Goal: Information Seeking & Learning: Learn about a topic

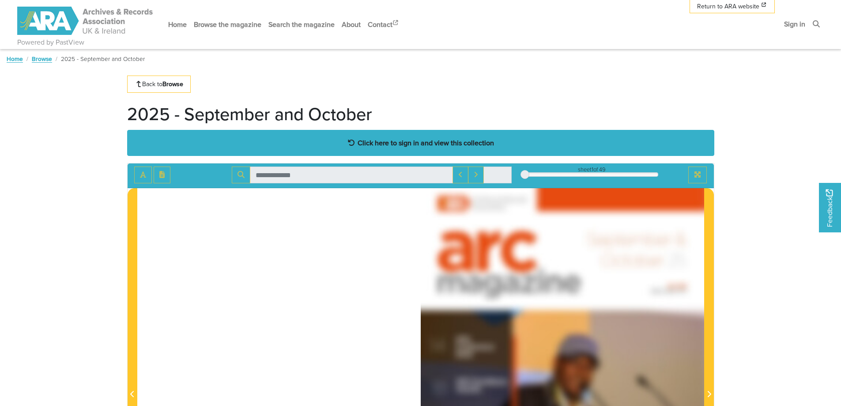
click at [404, 135] on div "Click here to sign in and view this collection" at bounding box center [420, 143] width 587 height 26
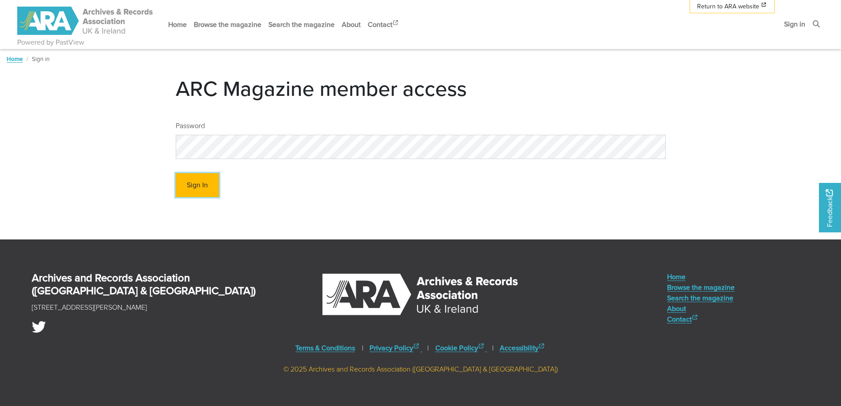
click at [197, 186] on button "Sign In" at bounding box center [197, 185] width 43 height 24
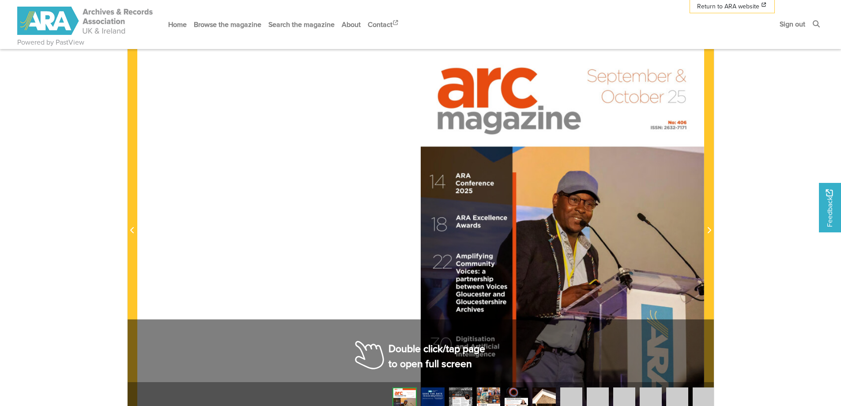
scroll to position [88, 0]
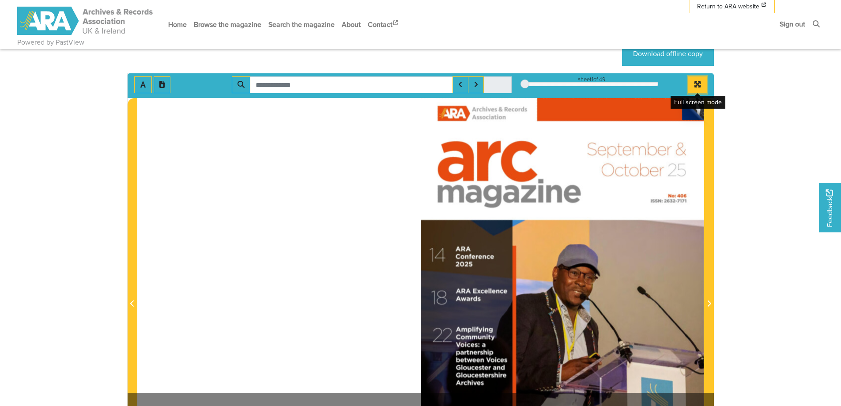
click at [693, 85] on button "Full screen mode" at bounding box center [698, 84] width 19 height 17
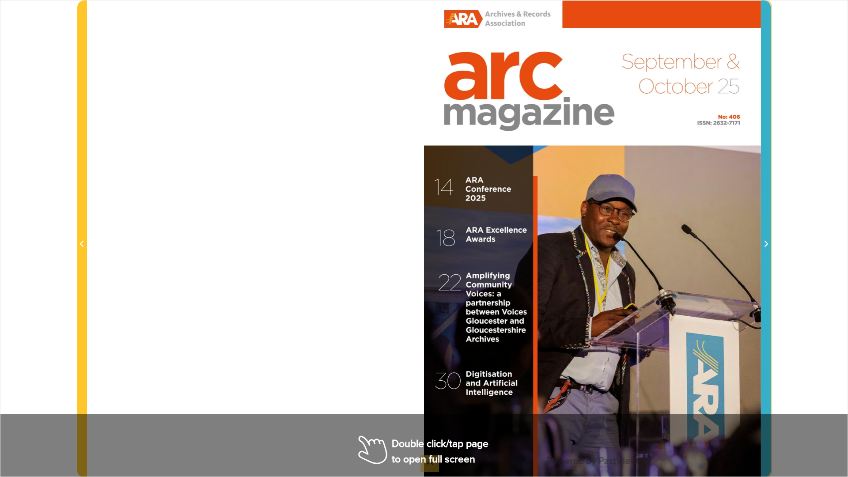
click at [765, 243] on icon "Next Page" at bounding box center [766, 243] width 4 height 7
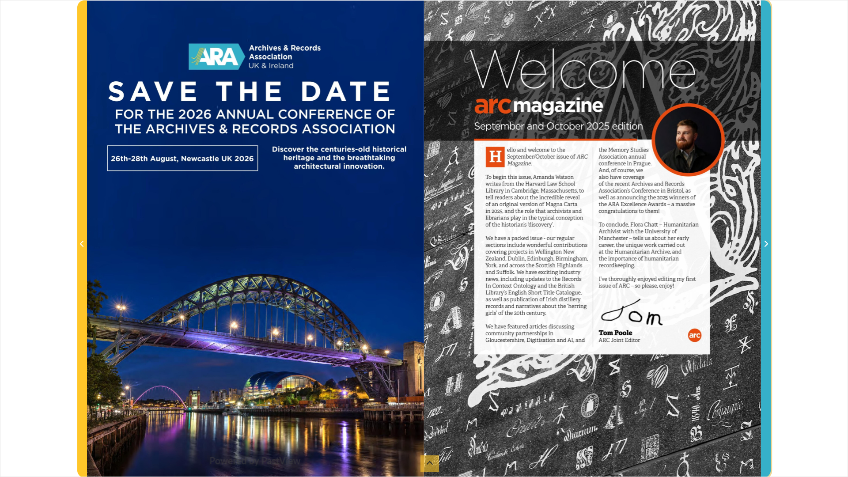
click at [765, 243] on icon "Next Page" at bounding box center [766, 243] width 4 height 7
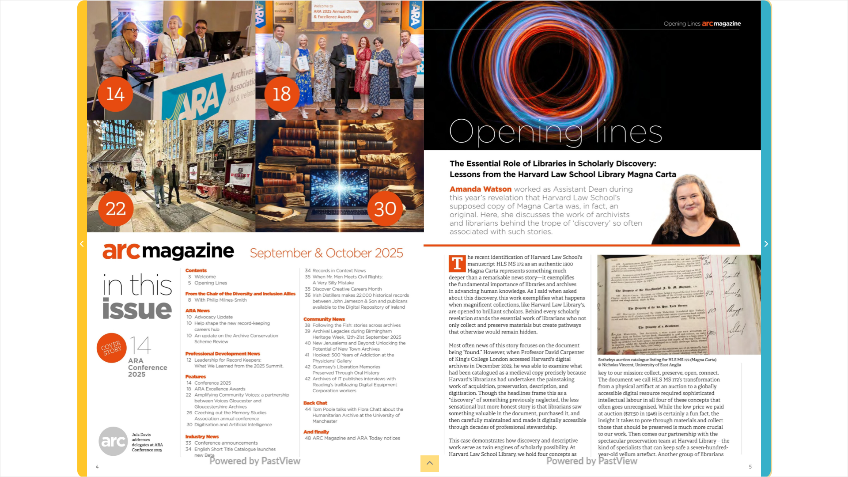
click at [765, 243] on icon "Next Page" at bounding box center [766, 243] width 4 height 7
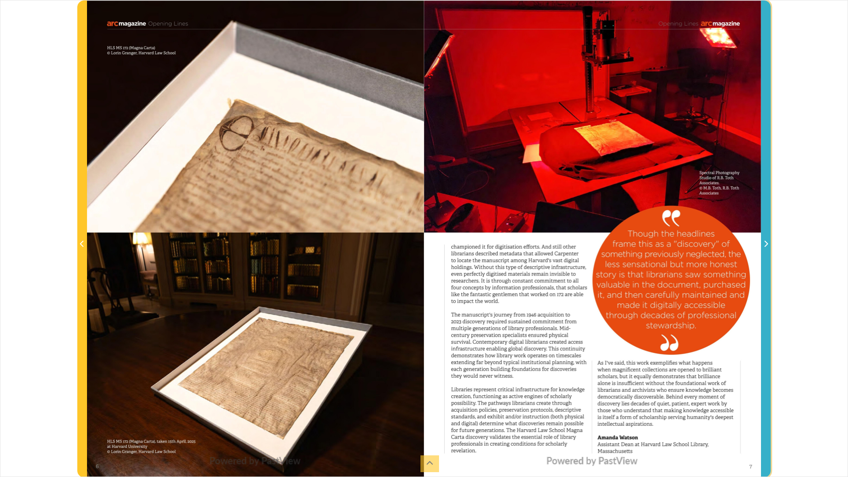
click at [765, 243] on icon "Next Page" at bounding box center [766, 243] width 4 height 7
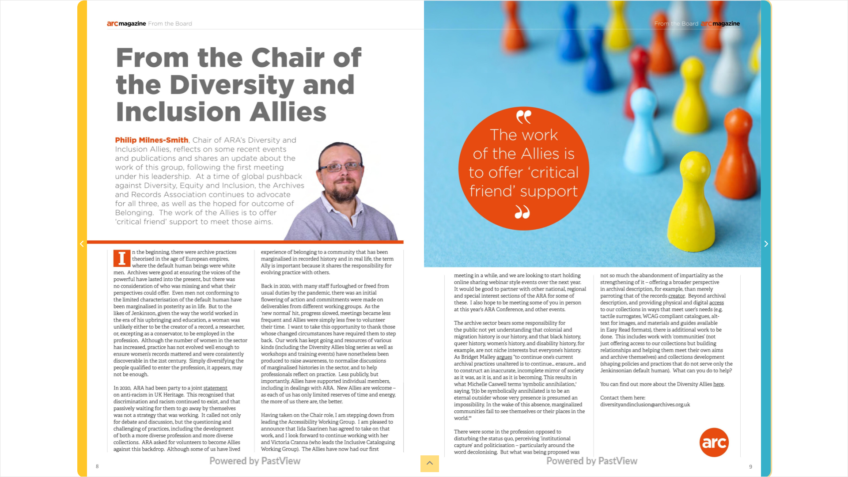
click at [765, 243] on icon "Next Page" at bounding box center [766, 243] width 4 height 7
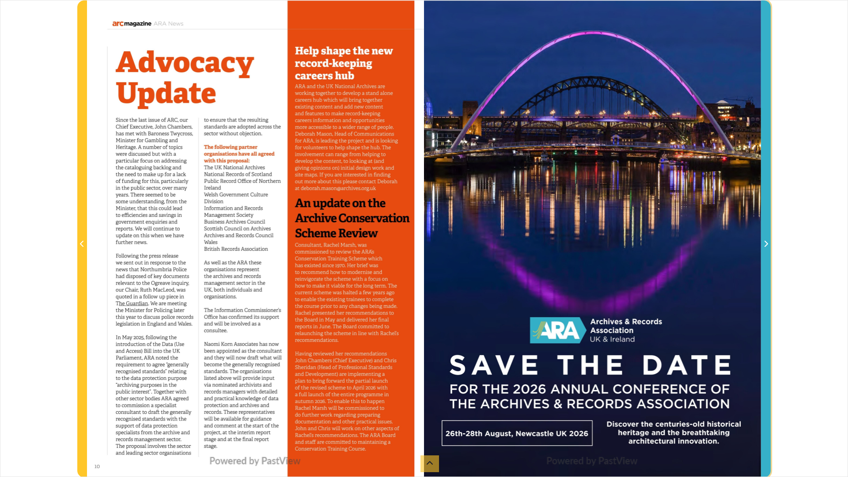
click at [765, 243] on icon "Next Page" at bounding box center [766, 243] width 4 height 7
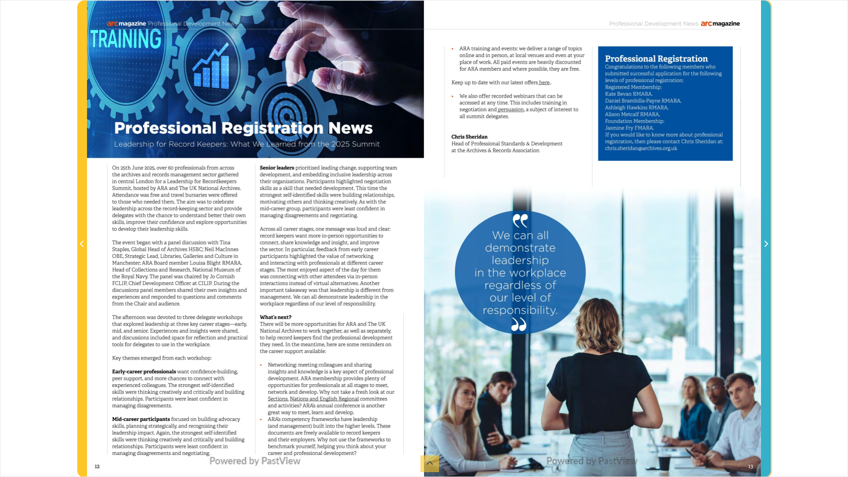
click at [765, 243] on icon "Next Page" at bounding box center [766, 243] width 4 height 7
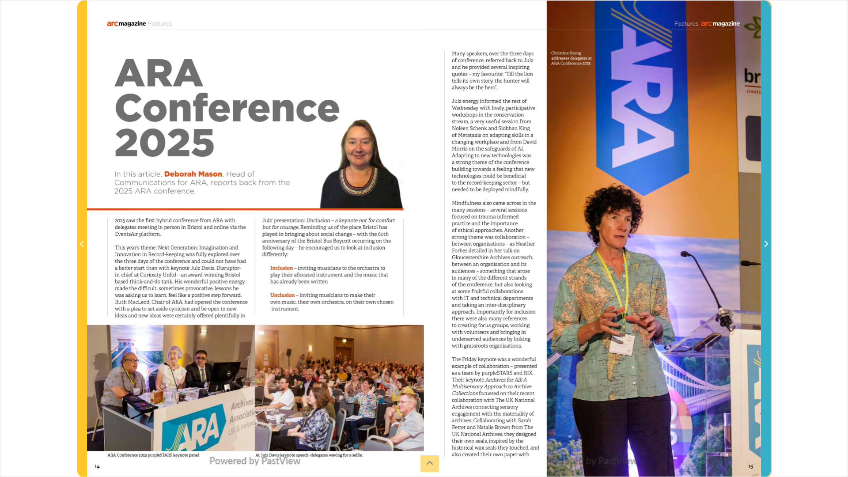
click at [765, 243] on icon "Next Page" at bounding box center [766, 243] width 4 height 7
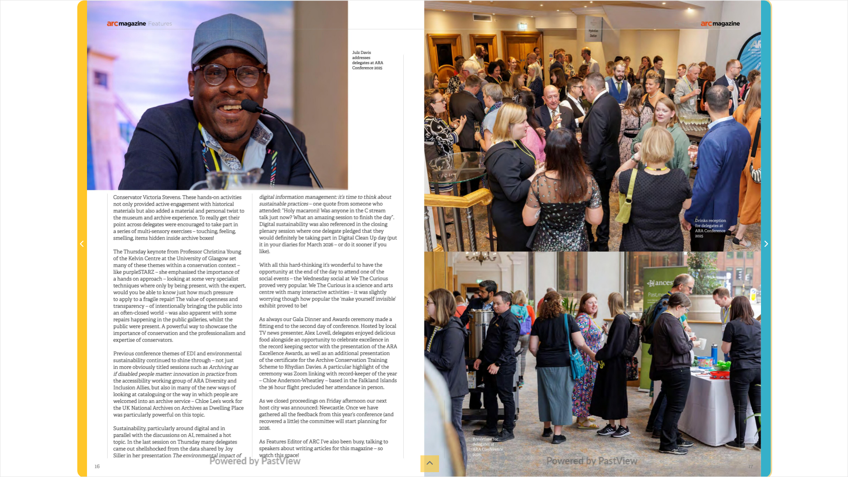
click at [765, 243] on icon "Next Page" at bounding box center [766, 243] width 4 height 7
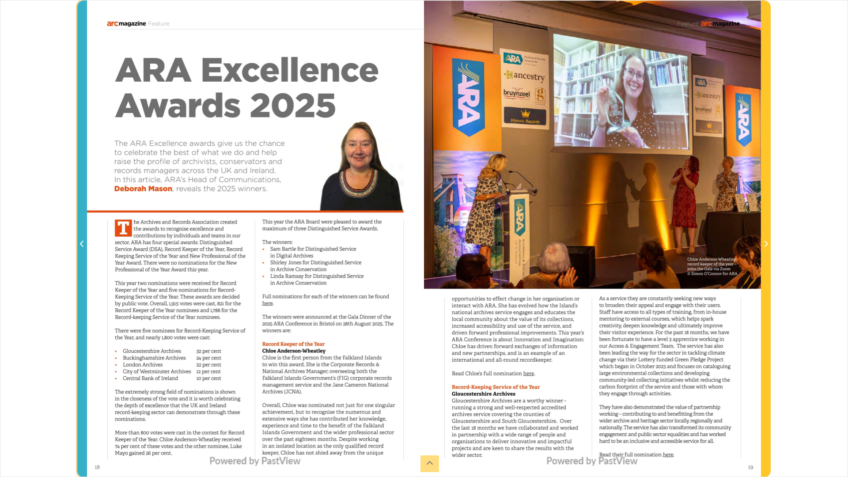
click at [78, 247] on span "Previous Page" at bounding box center [82, 244] width 9 height 11
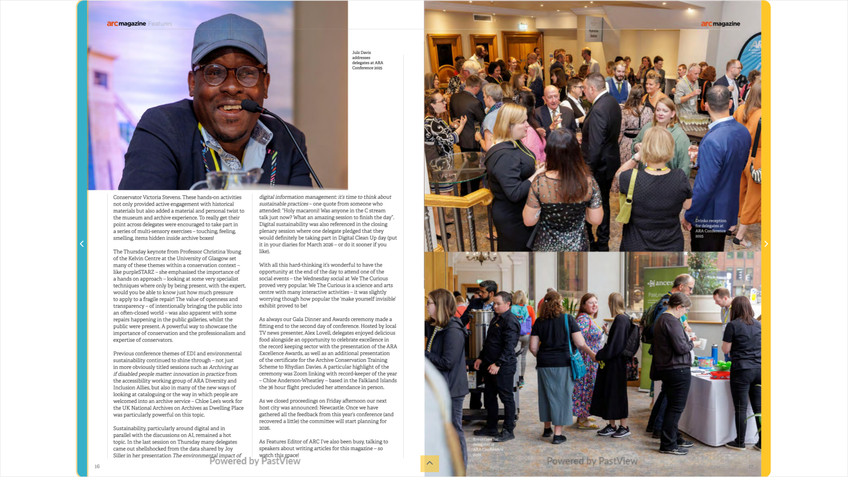
click at [80, 247] on icon "Previous Page" at bounding box center [82, 243] width 4 height 7
click at [81, 245] on icon "Previous Page" at bounding box center [82, 244] width 4 height 6
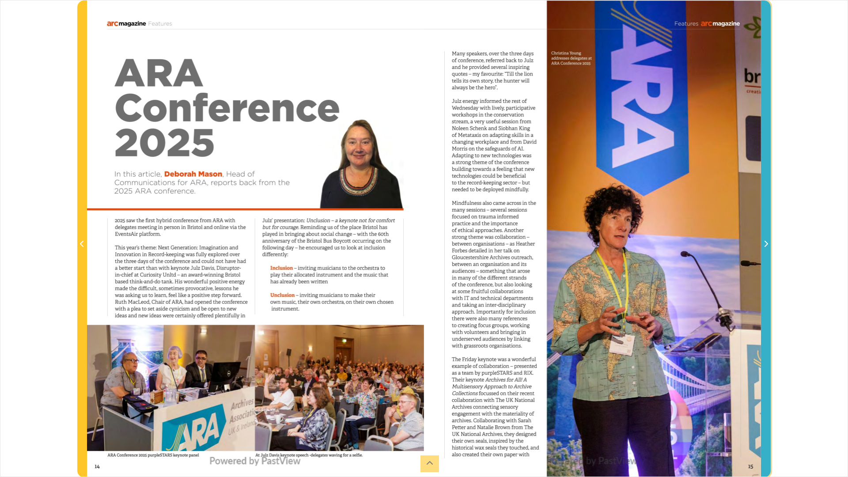
click at [767, 244] on icon "Next Page" at bounding box center [766, 243] width 4 height 7
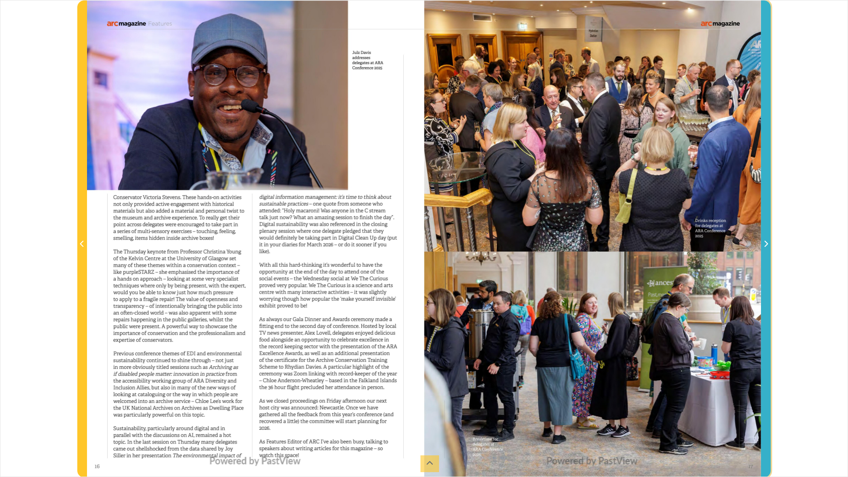
click at [767, 244] on icon "Next Page" at bounding box center [766, 243] width 4 height 7
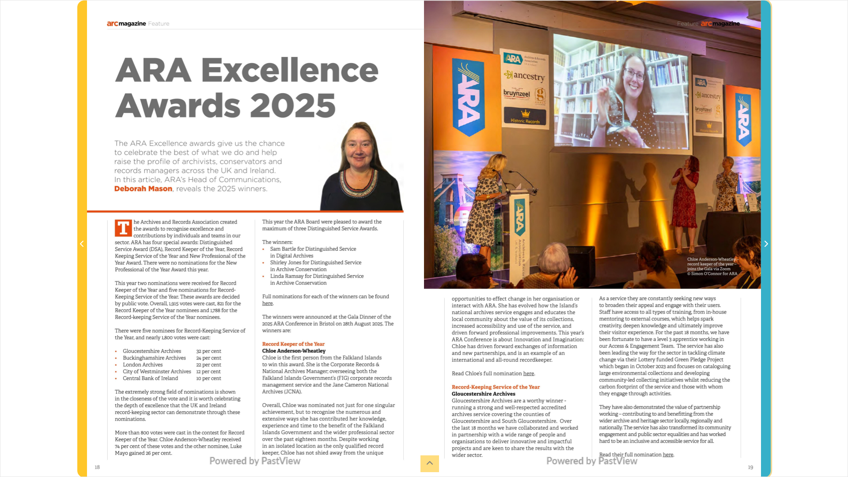
click at [767, 244] on icon "Next Page" at bounding box center [766, 243] width 4 height 7
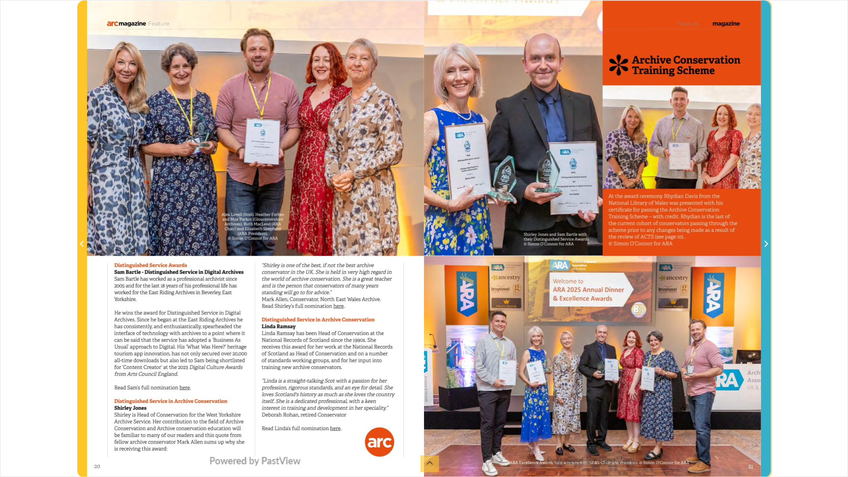
click at [767, 244] on icon "Next Page" at bounding box center [766, 243] width 4 height 7
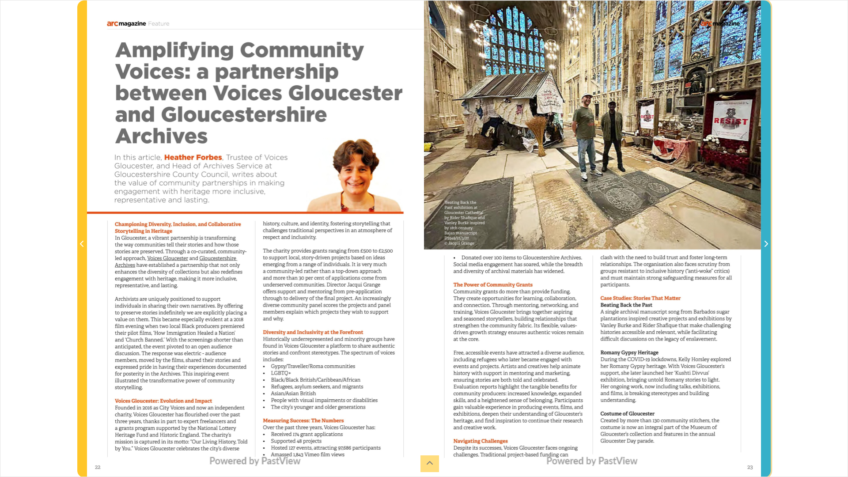
click at [767, 244] on icon "Next Page" at bounding box center [766, 243] width 4 height 7
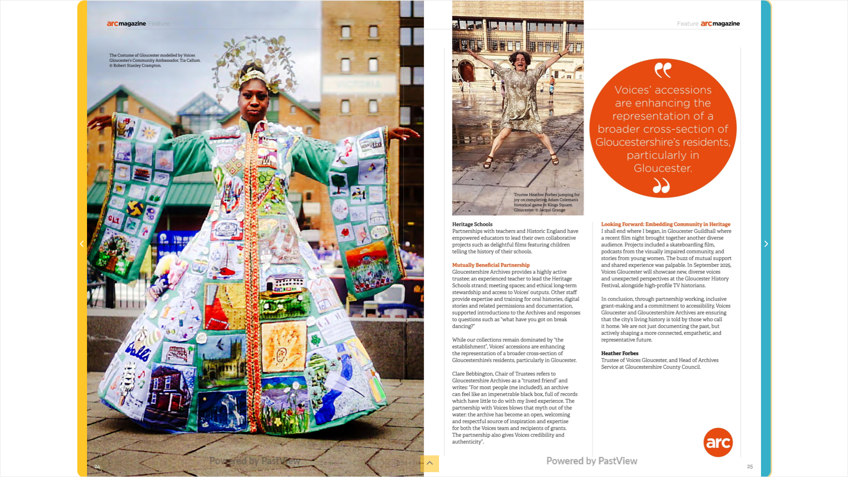
click at [767, 244] on icon "Next Page" at bounding box center [766, 243] width 4 height 7
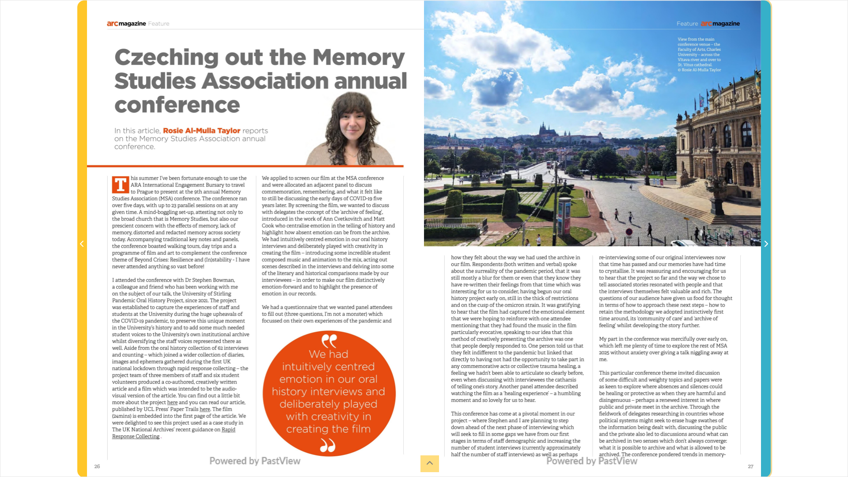
click at [767, 244] on icon "Next Page" at bounding box center [766, 243] width 4 height 7
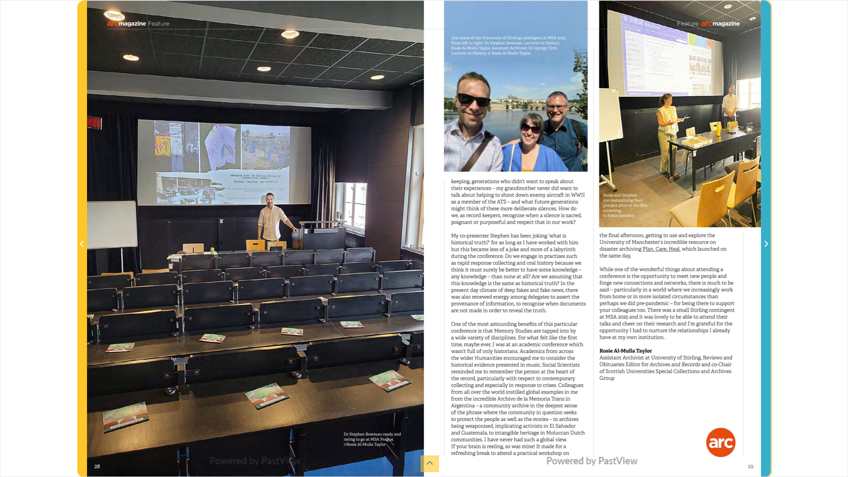
click at [767, 244] on icon "Next Page" at bounding box center [766, 243] width 4 height 7
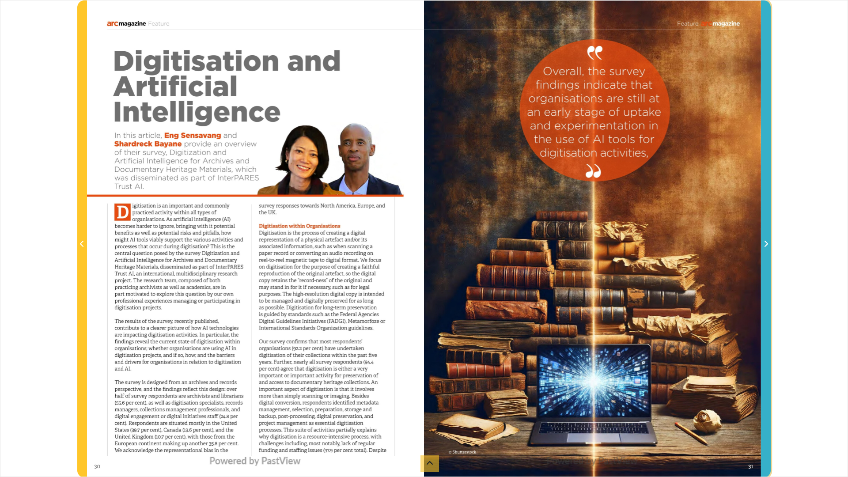
click at [767, 244] on icon "Next Page" at bounding box center [766, 243] width 4 height 7
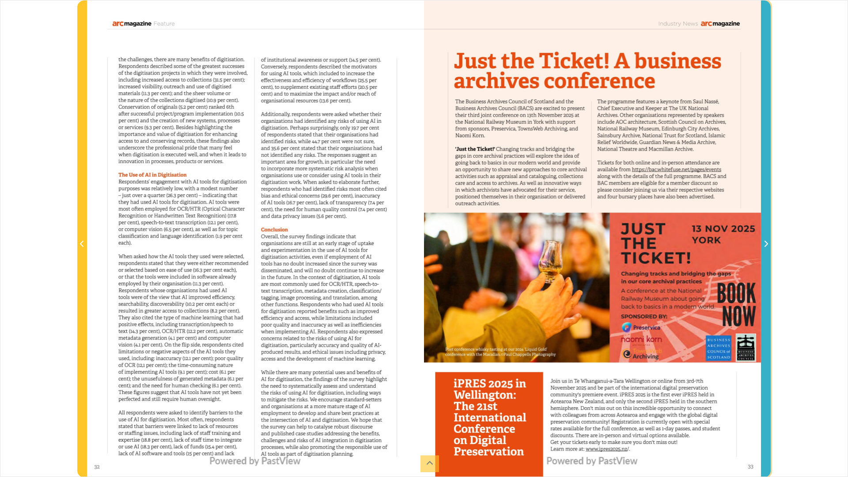
click at [767, 244] on icon "Next Page" at bounding box center [766, 243] width 4 height 7
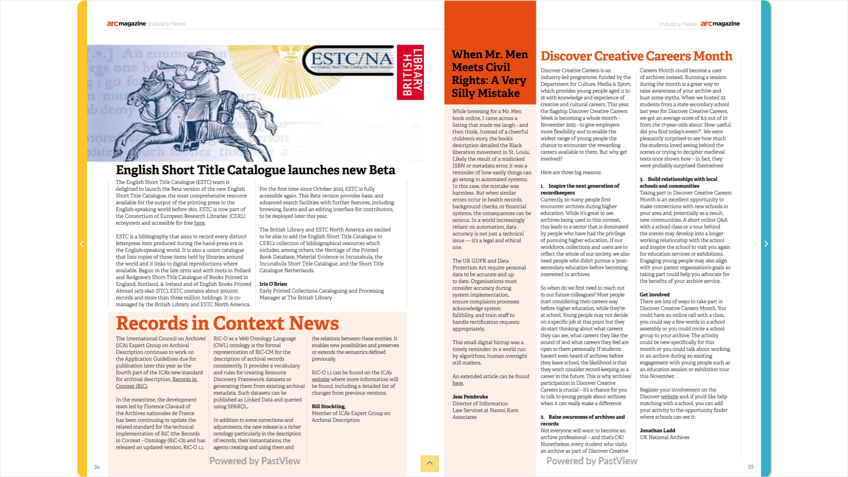
click at [767, 244] on icon "Next Page" at bounding box center [766, 243] width 4 height 7
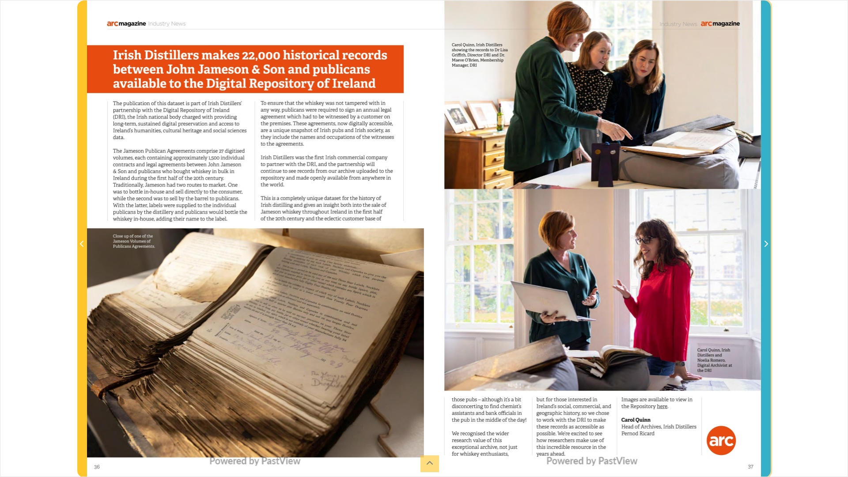
click at [767, 244] on icon "Next Page" at bounding box center [766, 243] width 4 height 7
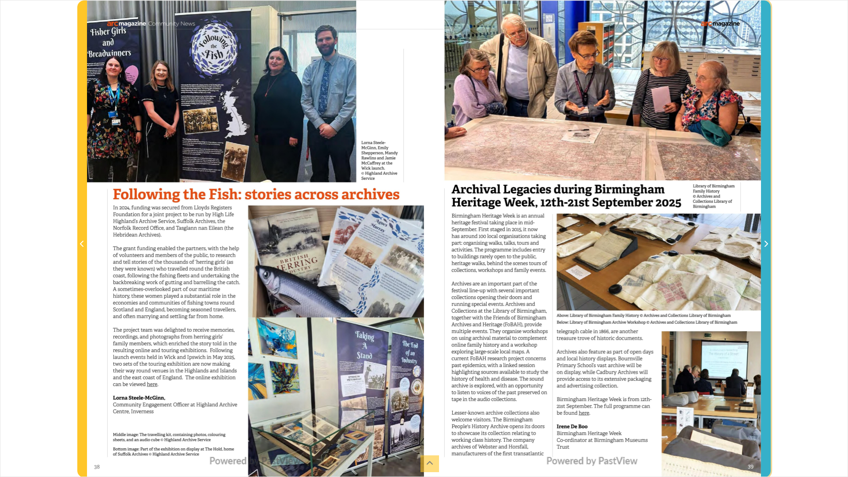
click at [767, 244] on icon "Next Page" at bounding box center [766, 243] width 4 height 7
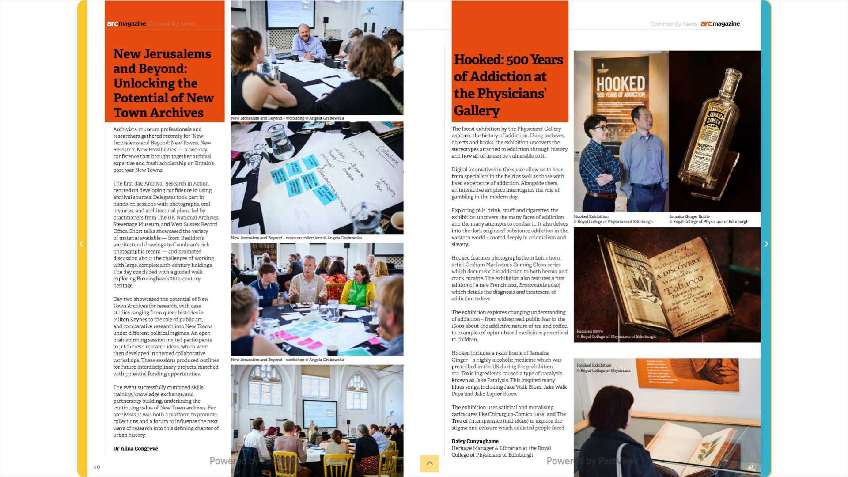
click at [767, 244] on icon "Next Page" at bounding box center [766, 243] width 4 height 7
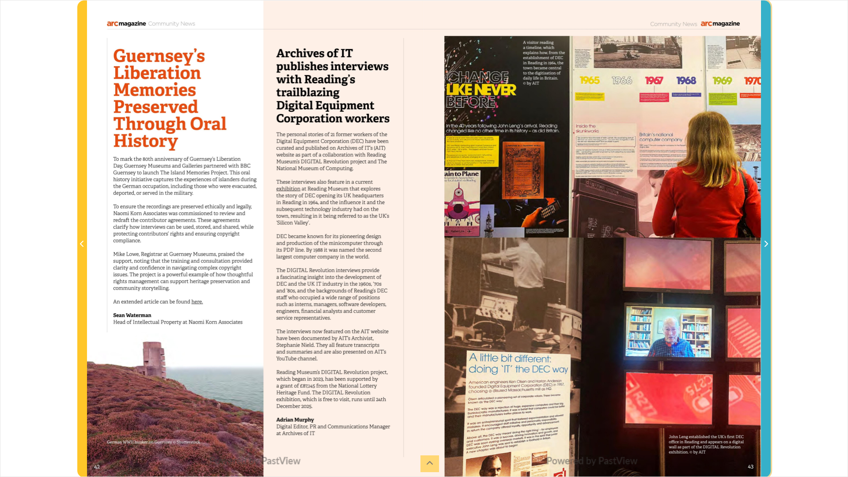
click at [767, 244] on icon "Next Page" at bounding box center [766, 243] width 4 height 7
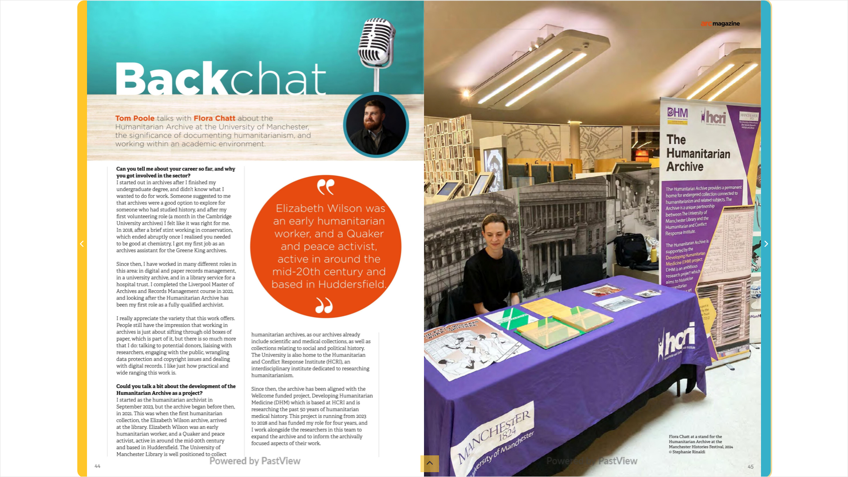
click at [767, 244] on icon "Next Page" at bounding box center [766, 243] width 4 height 7
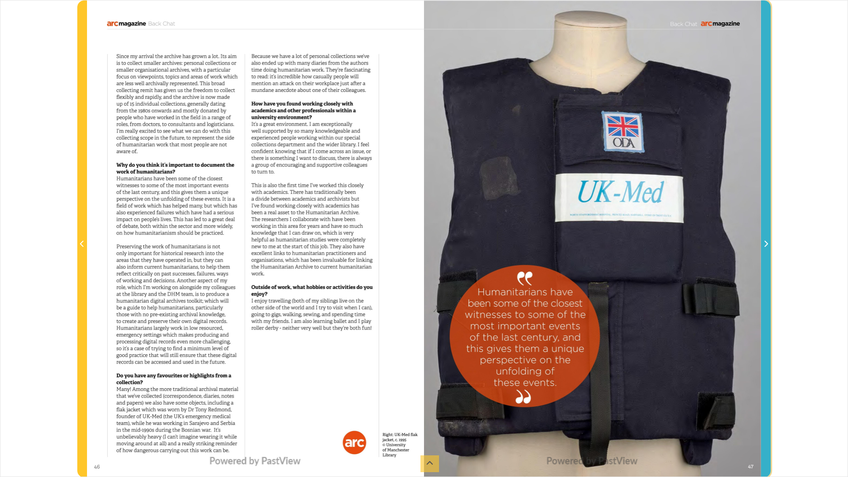
click at [767, 244] on icon "Next Page" at bounding box center [766, 243] width 4 height 7
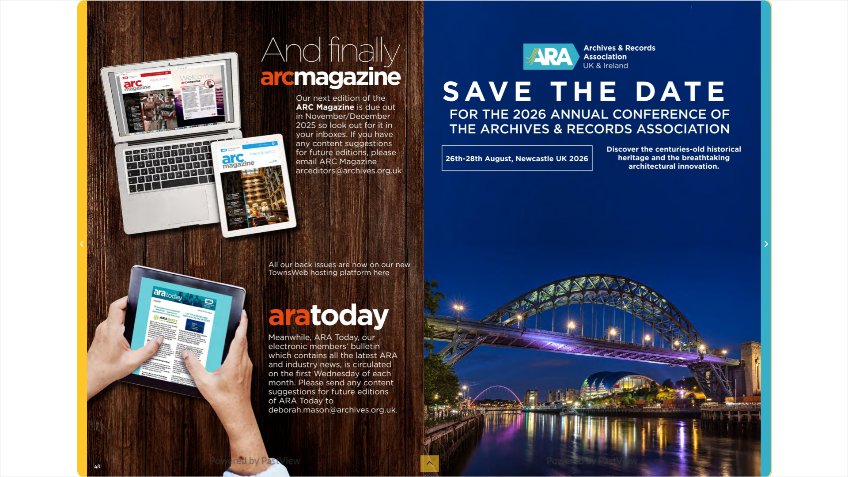
click at [767, 244] on icon "Next Page" at bounding box center [766, 243] width 4 height 7
click at [767, 246] on icon "Next Page" at bounding box center [767, 244] width 4 height 6
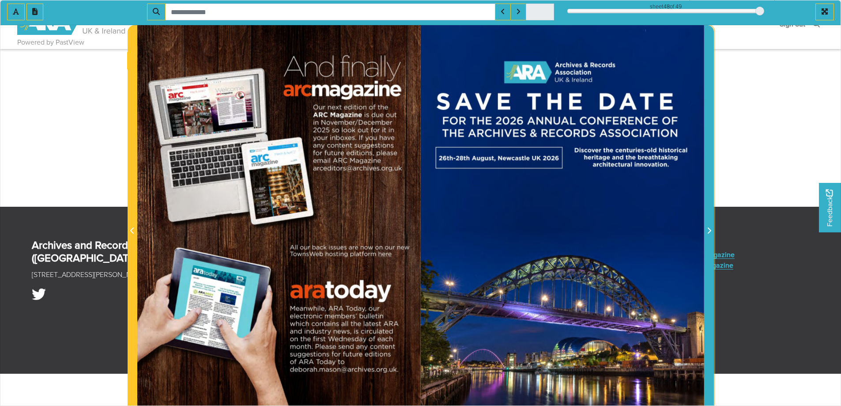
scroll to position [88, 0]
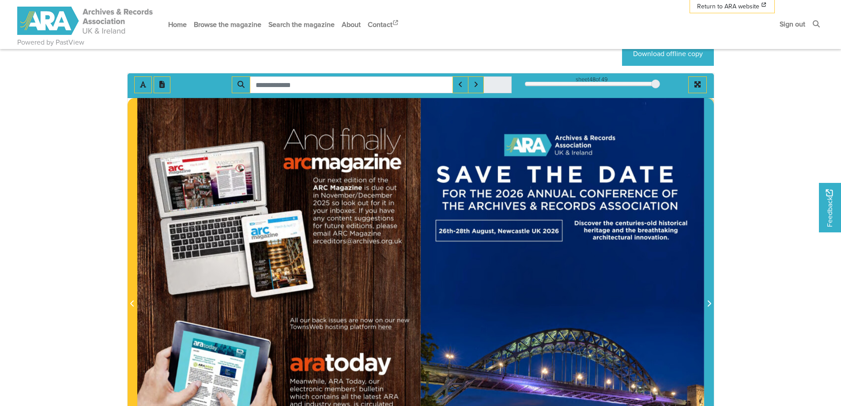
click at [708, 305] on icon "Next Page" at bounding box center [709, 303] width 4 height 7
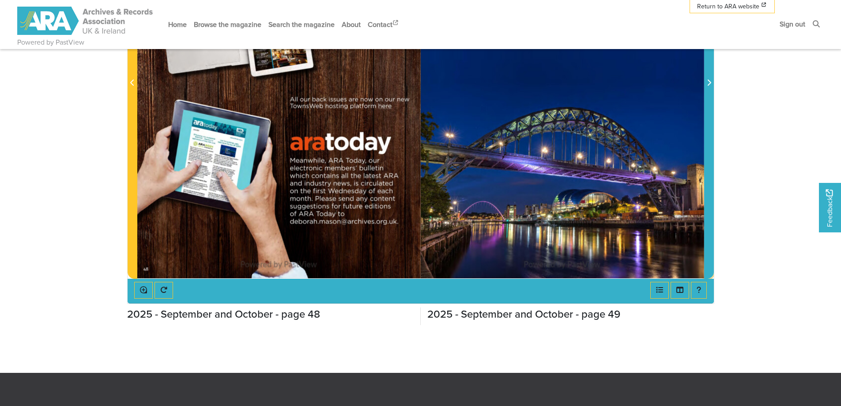
scroll to position [44, 0]
